Goal: Use online tool/utility: Utilize a website feature to perform a specific function

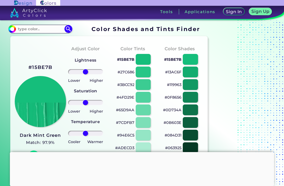
click at [90, 74] on input "range" at bounding box center [85, 71] width 35 height 5
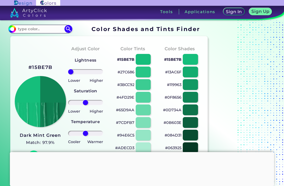
type input "-100"
click at [142, 54] on div at bounding box center [143, 59] width 15 height 11
type input "#15be7b"
type input "0"
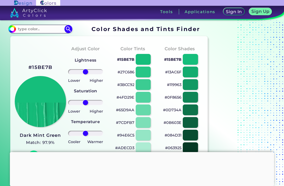
click at [142, 77] on div at bounding box center [143, 72] width 15 height 11
type input "#27c686"
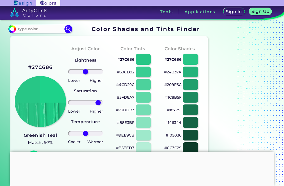
type input "84"
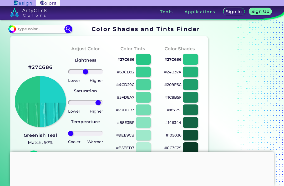
type input "-100"
click at [187, 62] on div at bounding box center [190, 59] width 15 height 11
type input "#27c686"
type input "0"
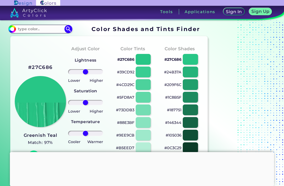
click at [194, 134] on div at bounding box center [190, 135] width 15 height 11
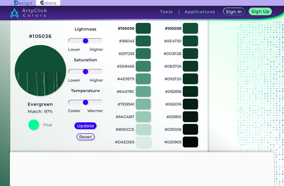
scroll to position [32, 0]
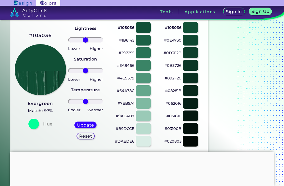
click at [147, 126] on div at bounding box center [143, 128] width 15 height 11
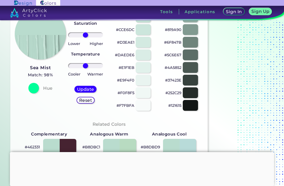
scroll to position [90, 0]
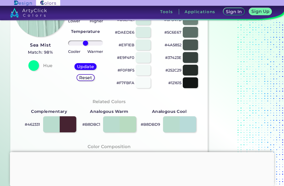
click at [127, 125] on div at bounding box center [119, 124] width 33 height 16
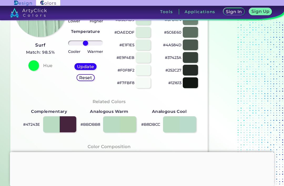
click at [58, 128] on div at bounding box center [59, 124] width 33 height 16
type input "#47243e"
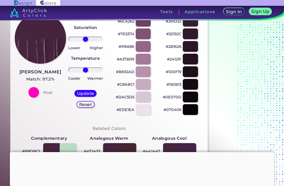
scroll to position [62, 0]
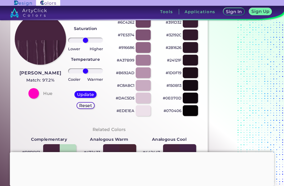
click at [32, 93] on div at bounding box center [33, 93] width 11 height 11
click at [37, 94] on div at bounding box center [33, 93] width 11 height 11
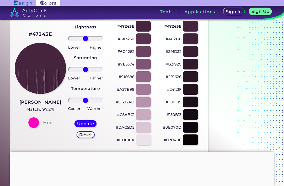
scroll to position [27, 0]
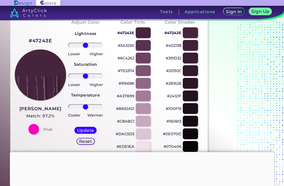
click at [47, 128] on h4 "Hue" at bounding box center [47, 130] width 9 height 8
click at [48, 132] on h4 "Hue" at bounding box center [47, 130] width 9 height 8
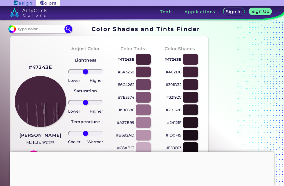
scroll to position [0, 0]
click at [23, 30] on input at bounding box center [40, 29] width 49 height 7
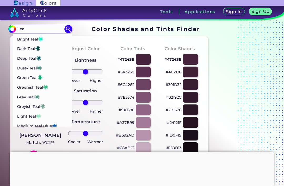
type input "Teal"
type input "#008080"
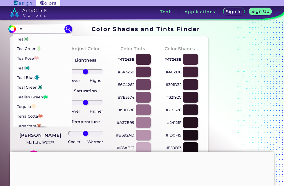
type input "T"
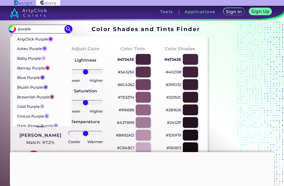
type input "purple"
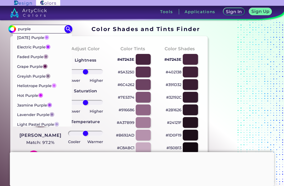
click at [69, 27] on img at bounding box center [68, 29] width 8 height 8
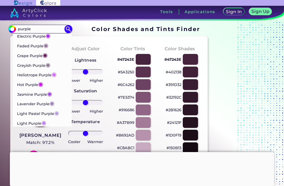
scroll to position [167, 0]
click at [50, 63] on span "◉" at bounding box center [48, 64] width 5 height 7
type input "#887191"
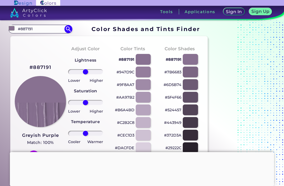
click at [70, 28] on img at bounding box center [68, 29] width 8 height 8
click at [57, 31] on input "#887191" at bounding box center [40, 29] width 49 height 7
type input "#887938"
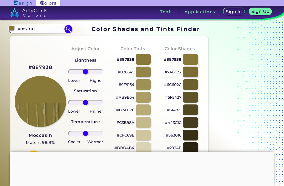
click at [67, 30] on img at bounding box center [68, 29] width 8 height 8
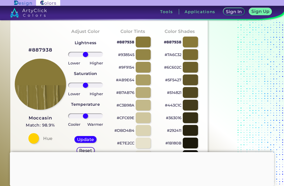
scroll to position [18, 0]
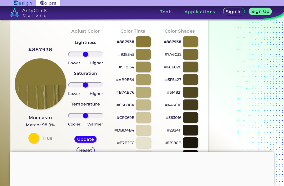
click at [146, 120] on div at bounding box center [143, 117] width 15 height 11
type input "#cfc69e"
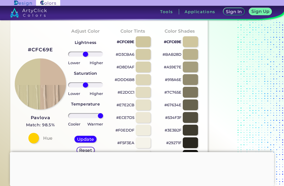
type input "100"
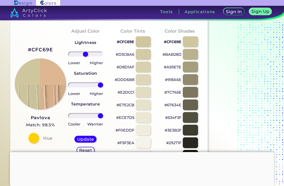
type input "100"
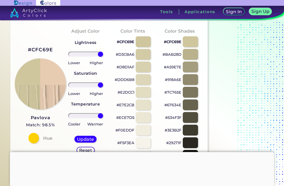
type input "100"
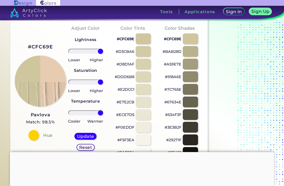
scroll to position [23, 0]
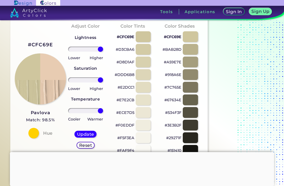
click at [147, 100] on div at bounding box center [143, 100] width 15 height 11
type input "#e7e2cb"
type input "0"
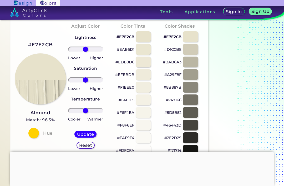
click at [184, 109] on div at bounding box center [190, 112] width 15 height 11
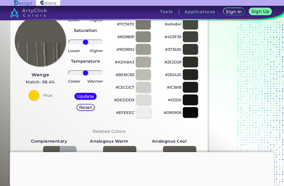
scroll to position [67, 0]
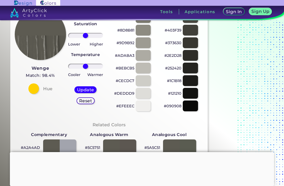
click at [195, 108] on div at bounding box center [190, 106] width 15 height 11
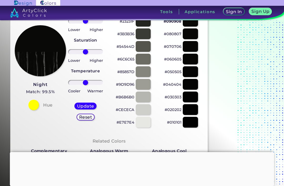
scroll to position [51, 0]
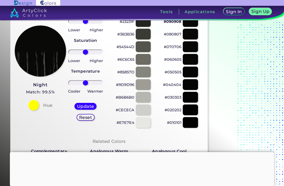
click at [194, 111] on div at bounding box center [190, 110] width 15 height 11
click at [191, 101] on div at bounding box center [190, 97] width 15 height 11
type input "#010101"
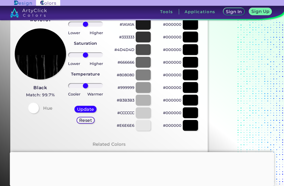
scroll to position [47, 0]
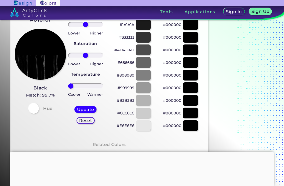
type input "-100"
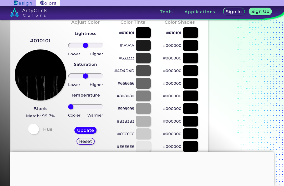
scroll to position [26, 0]
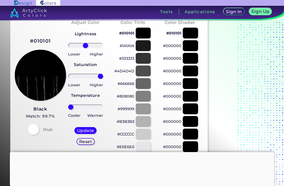
type input "100"
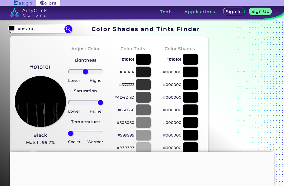
scroll to position [0, 0]
type input "-100"
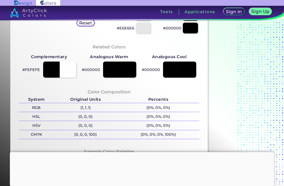
scroll to position [145, 0]
click at [96, 71] on p "#000000" at bounding box center [91, 70] width 18 height 6
click at [121, 67] on div at bounding box center [119, 70] width 33 height 16
type input "#000000"
type input "0"
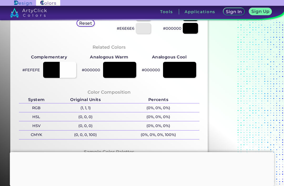
type input "0"
click at [125, 70] on div at bounding box center [119, 70] width 33 height 16
click at [88, 106] on p "(0, 0, 0)" at bounding box center [86, 107] width 64 height 9
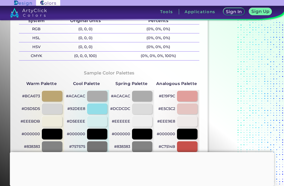
scroll to position [225, 0]
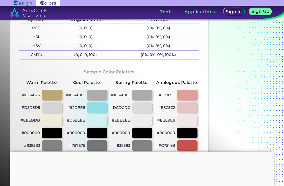
click at [96, 108] on div at bounding box center [97, 107] width 21 height 11
type input "#92dee8"
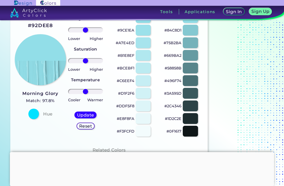
scroll to position [42, 0]
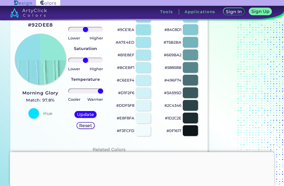
type input "100"
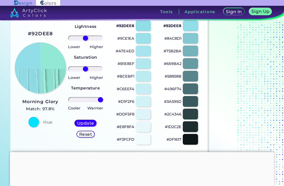
scroll to position [32, 0]
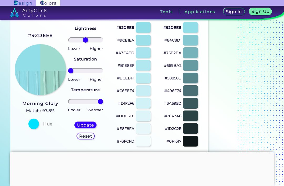
type input "-100"
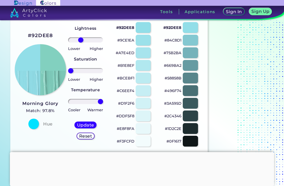
type input "-32"
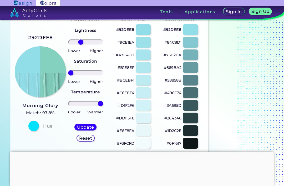
scroll to position [29, 0]
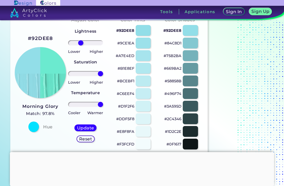
type input "100"
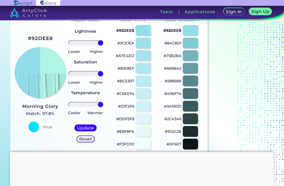
type input "100"
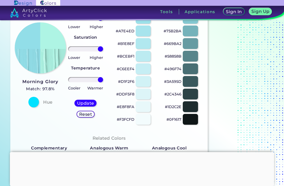
scroll to position [51, 0]
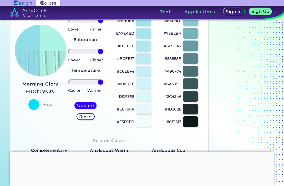
click at [195, 57] on div at bounding box center [190, 58] width 15 height 11
type input "#58858b"
type input "0"
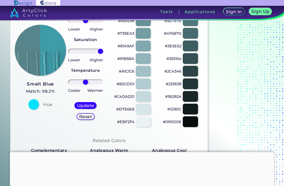
type input "100"
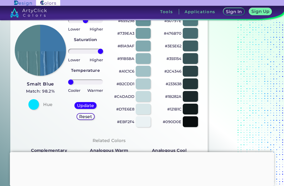
type input "-100"
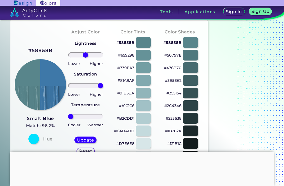
scroll to position [17, 0]
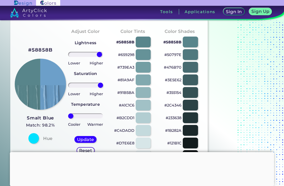
type input "94"
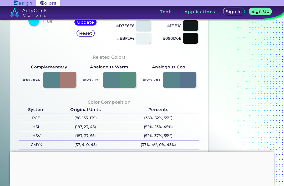
scroll to position [133, 0]
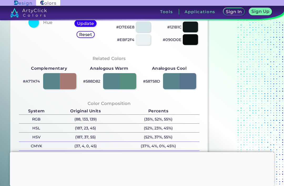
click at [191, 81] on div at bounding box center [179, 81] width 33 height 16
type input "#58758d"
type input "0"
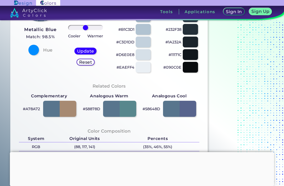
scroll to position [106, 0]
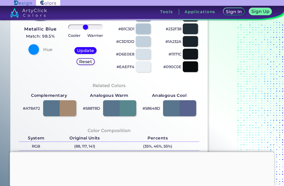
click at [69, 108] on div at bounding box center [59, 108] width 33 height 16
type input "#a78a72"
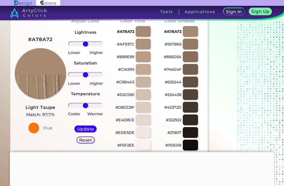
scroll to position [28, 0]
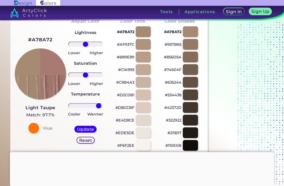
type input "89"
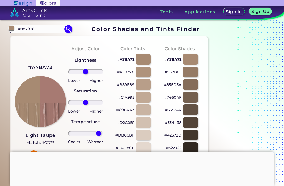
scroll to position [0, 0]
type input "-100"
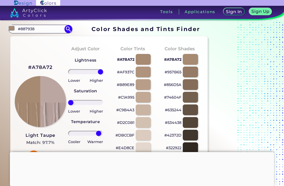
type input "100"
